Goal: Information Seeking & Learning: Learn about a topic

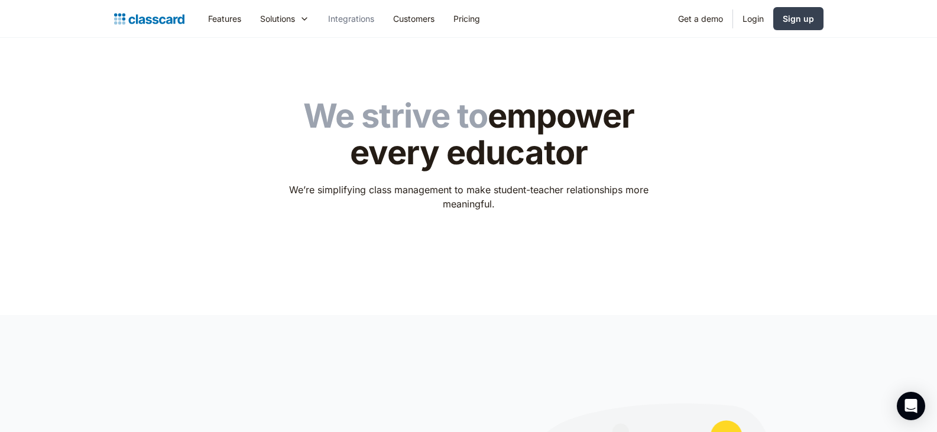
click at [348, 17] on link "Integrations" at bounding box center [351, 18] width 65 height 27
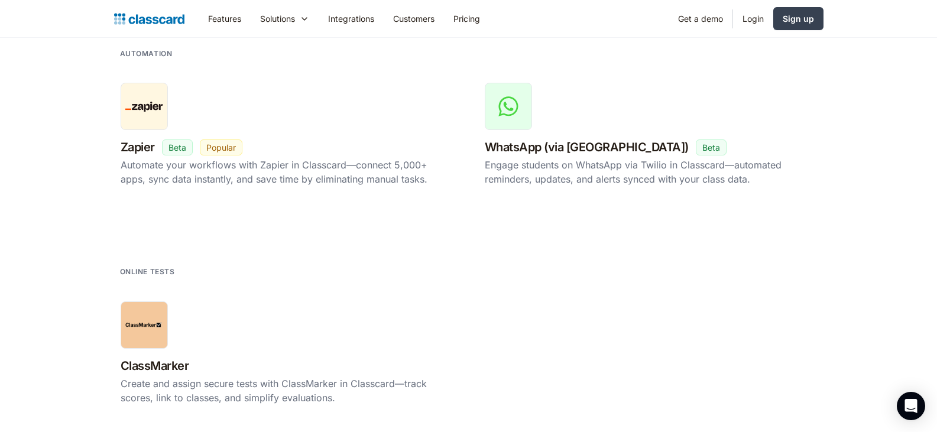
scroll to position [2188, 0]
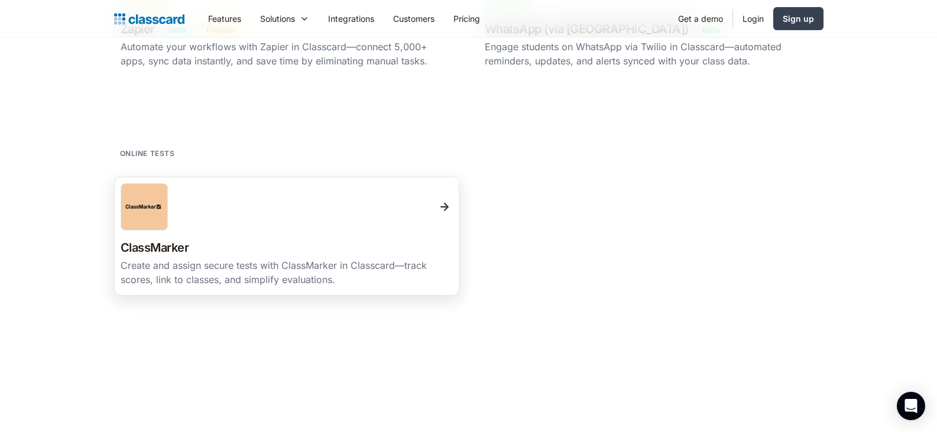
click at [176, 245] on h3 "ClassMarker" at bounding box center [155, 248] width 69 height 21
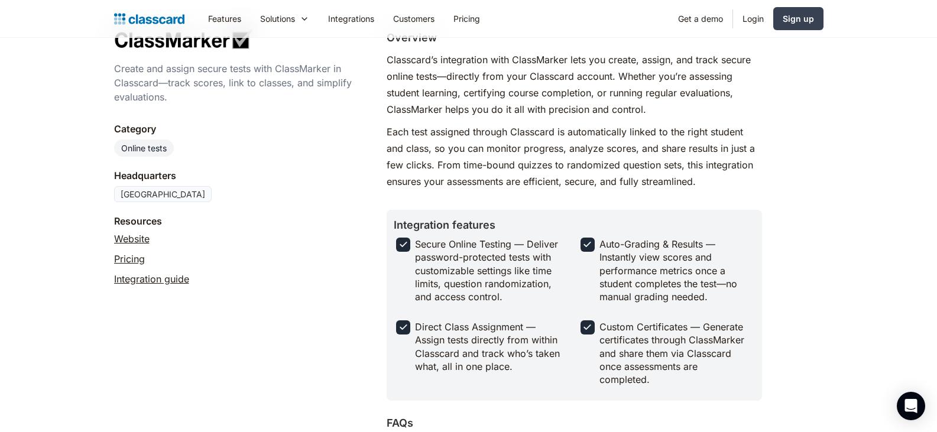
scroll to position [177, 0]
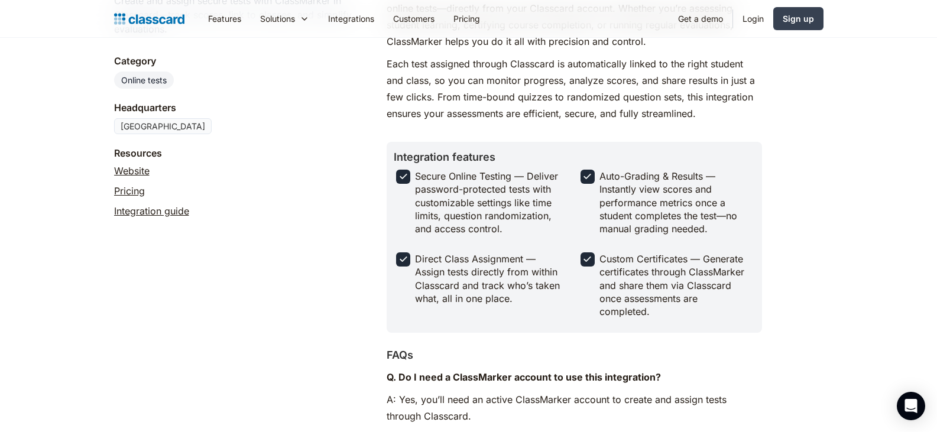
click at [290, 82] on div "Category Online tests" at bounding box center [239, 71] width 250 height 35
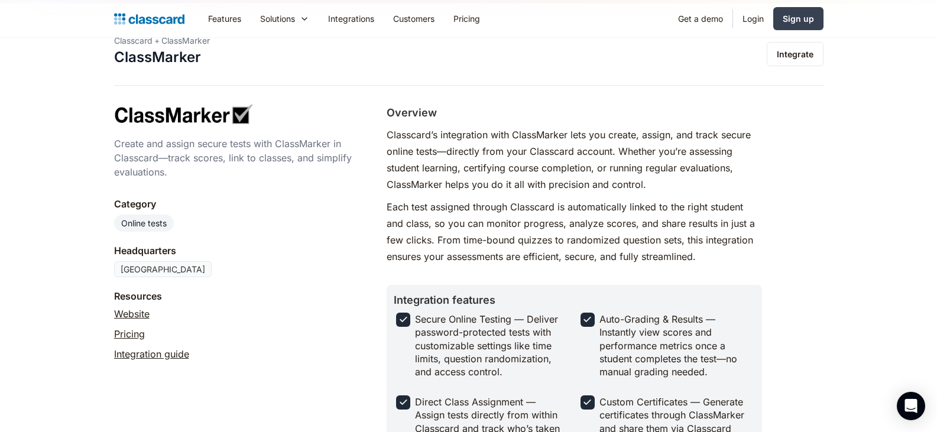
scroll to position [0, 0]
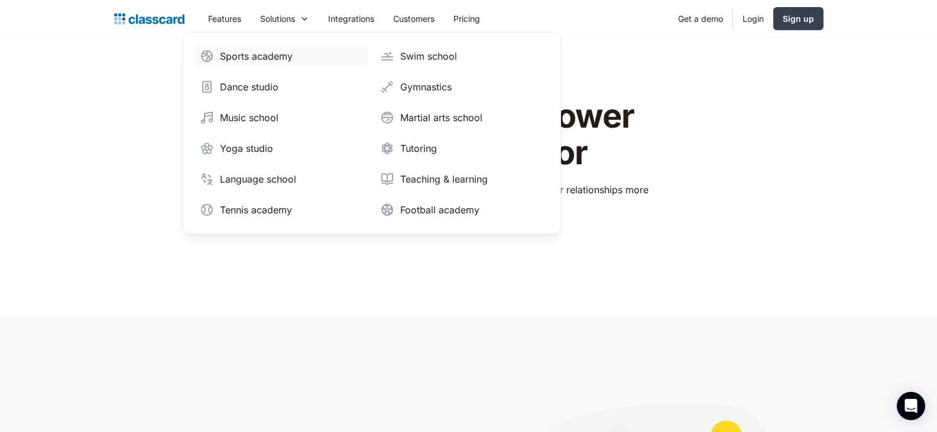
click at [264, 56] on div "Sports academy" at bounding box center [256, 56] width 73 height 14
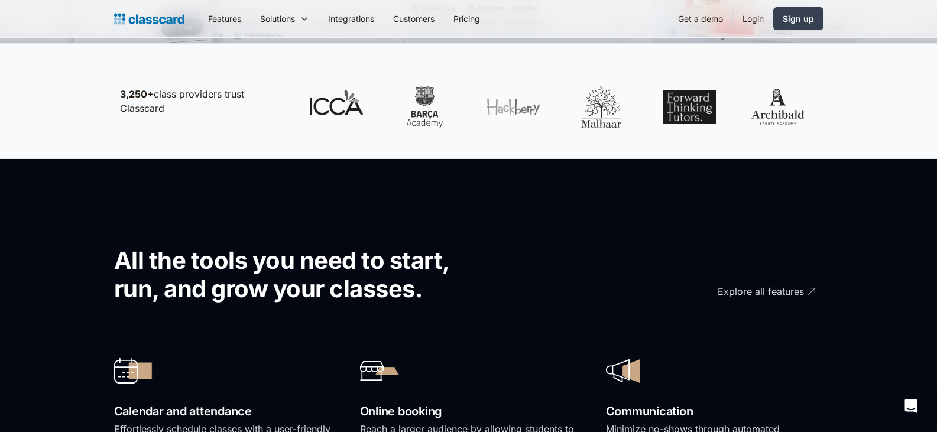
scroll to position [651, 0]
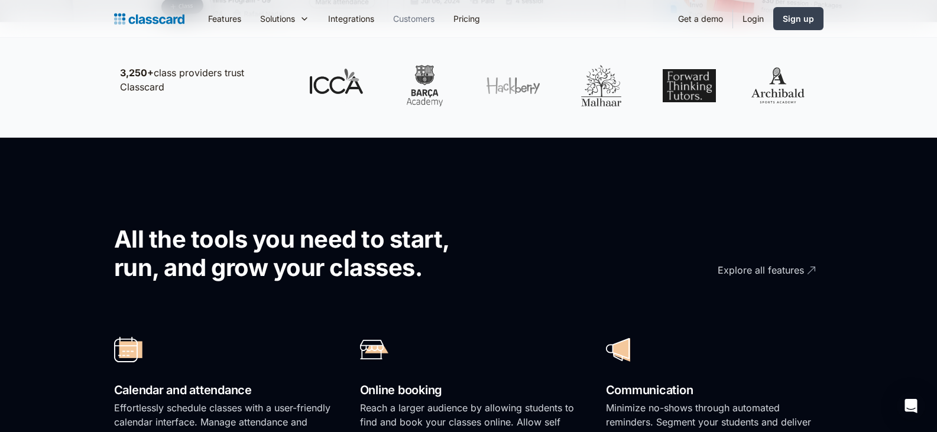
click at [413, 17] on link "Customers" at bounding box center [414, 18] width 60 height 27
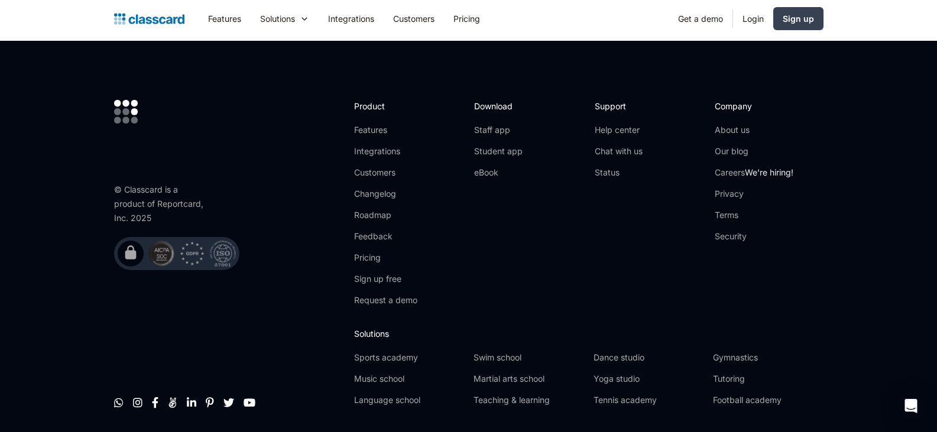
scroll to position [1670, 0]
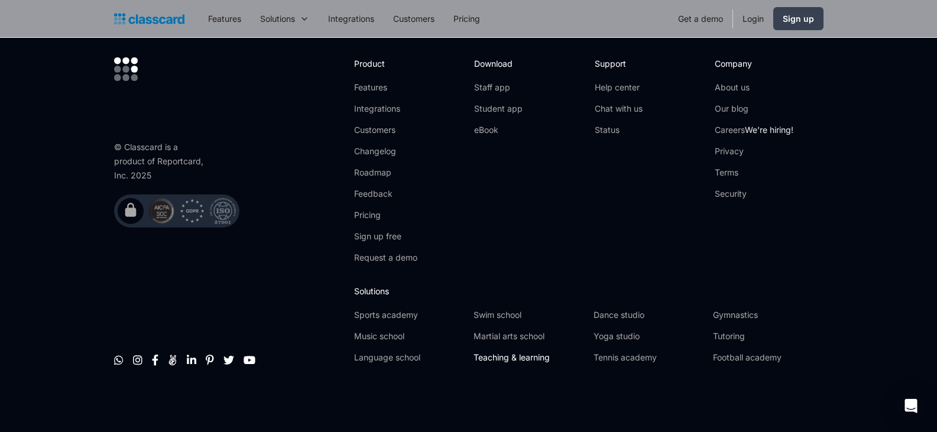
click at [506, 356] on link "Teaching & learning" at bounding box center [529, 358] width 110 height 12
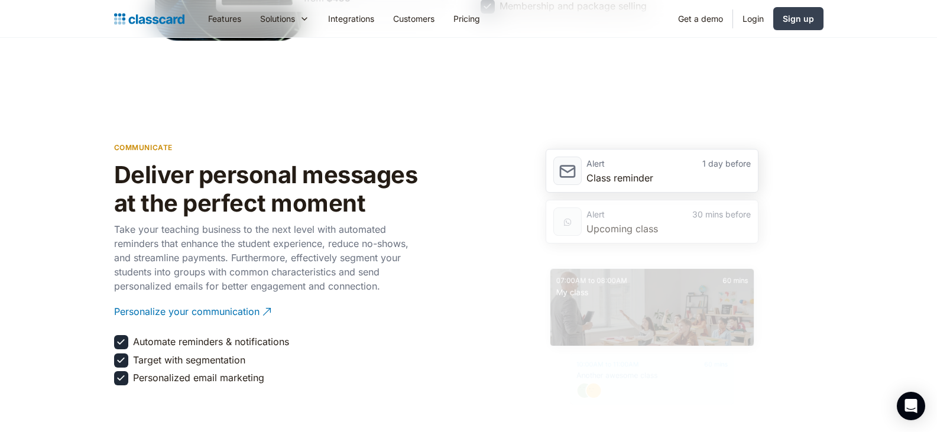
scroll to position [1656, 0]
